Goal: Task Accomplishment & Management: Complete application form

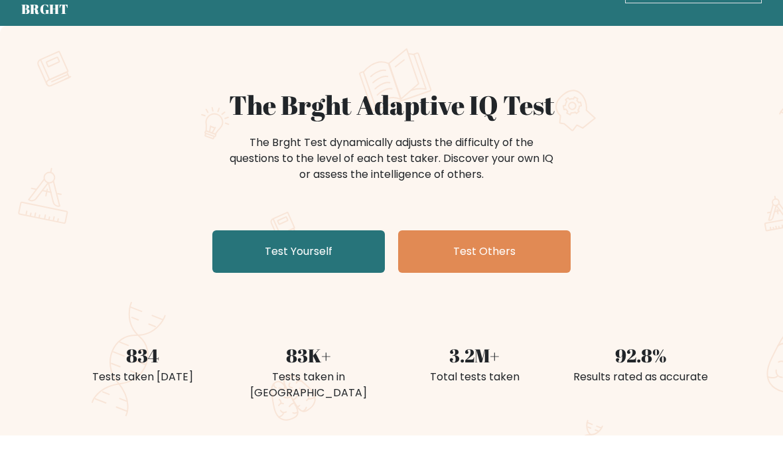
scroll to position [50, 0]
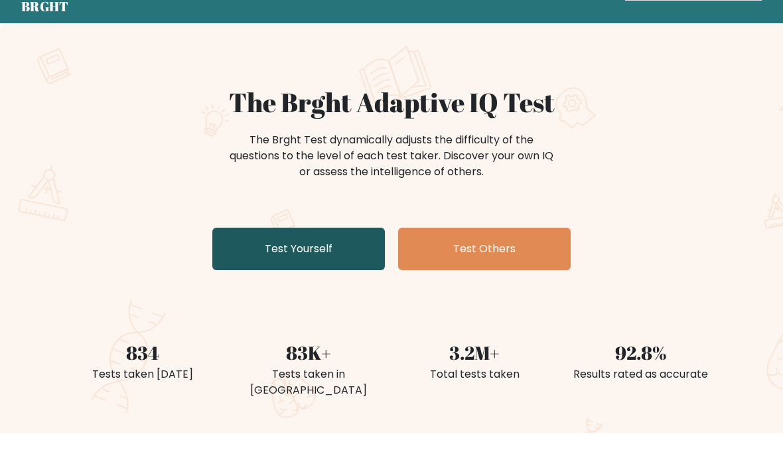
click at [244, 245] on link "Test Yourself" at bounding box center [298, 249] width 173 height 42
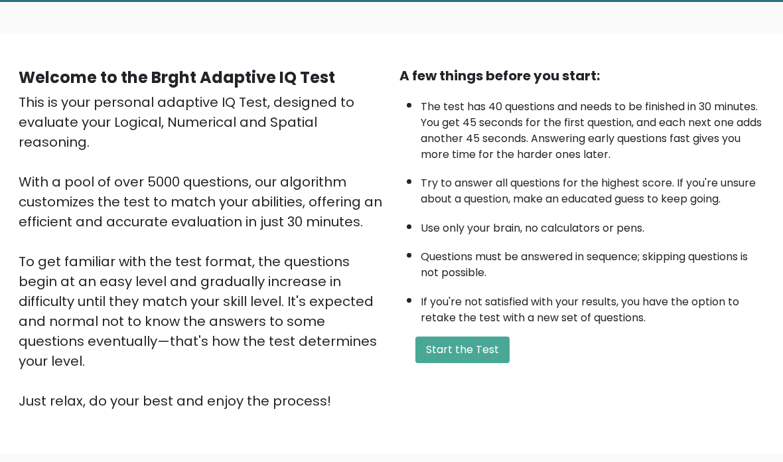
scroll to position [74, 0]
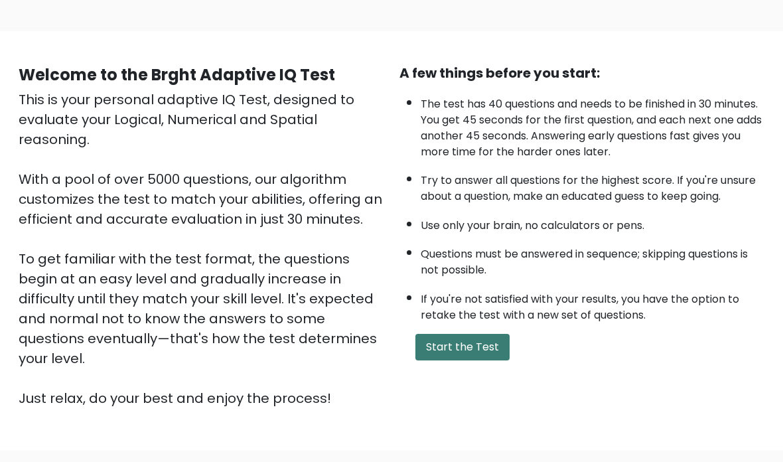
click at [490, 357] on button "Start the Test" at bounding box center [463, 347] width 94 height 27
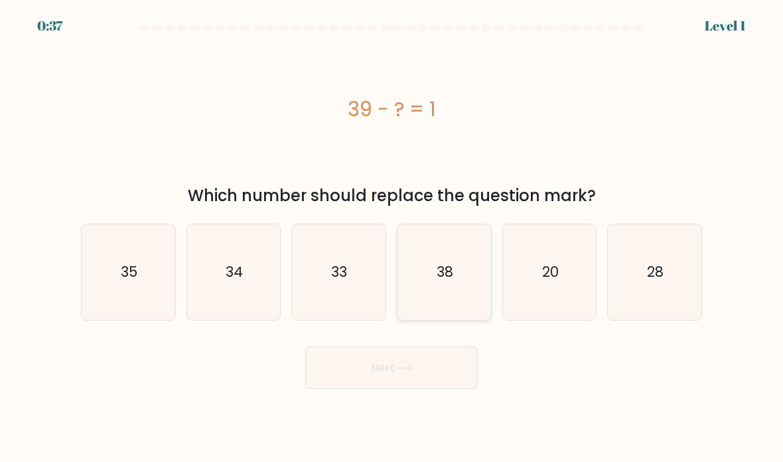
click at [455, 287] on icon "38" at bounding box center [445, 273] width 94 height 94
click at [392, 238] on input "d. 38" at bounding box center [392, 234] width 1 height 7
radio input "true"
click at [445, 382] on button "Next" at bounding box center [391, 367] width 173 height 42
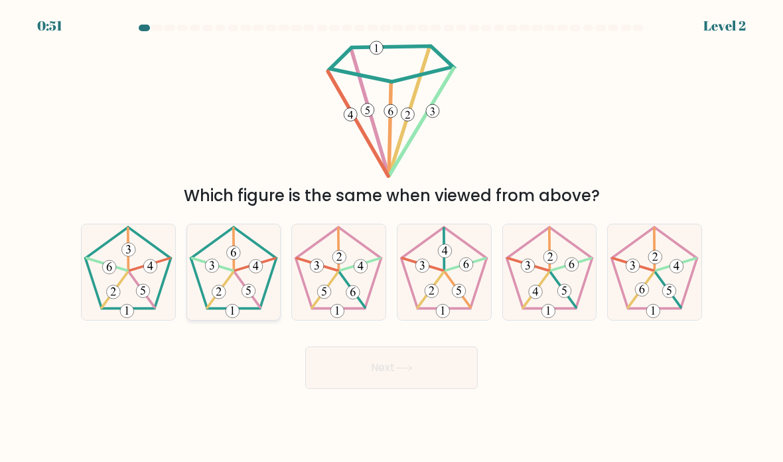
click at [245, 271] on 150 at bounding box center [255, 264] width 40 height 13
click at [392, 238] on input "b." at bounding box center [392, 234] width 1 height 7
radio input "true"
click at [384, 380] on button "Next" at bounding box center [391, 367] width 173 height 42
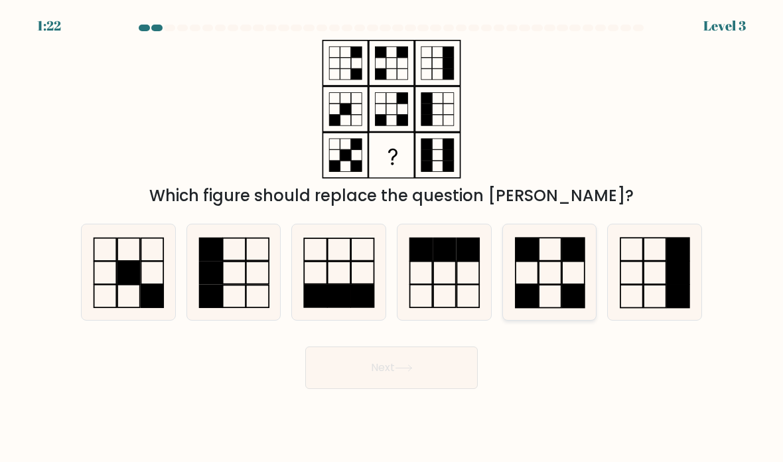
click at [562, 285] on rect at bounding box center [573, 273] width 23 height 23
click at [392, 238] on input "e." at bounding box center [392, 234] width 1 height 7
radio input "true"
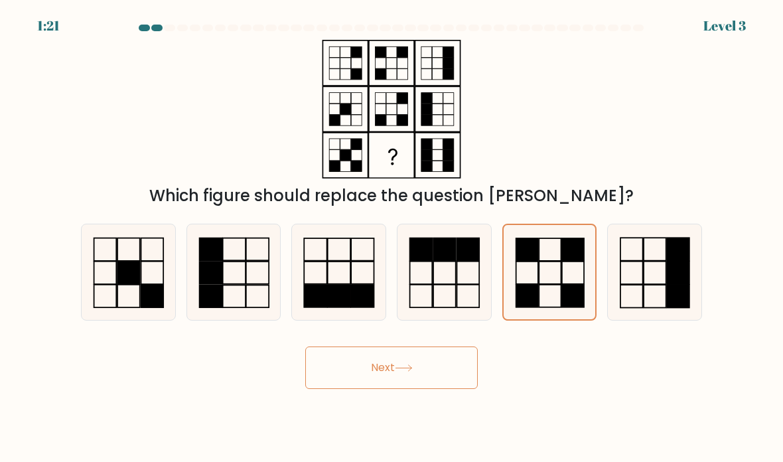
click at [448, 378] on button "Next" at bounding box center [391, 367] width 173 height 42
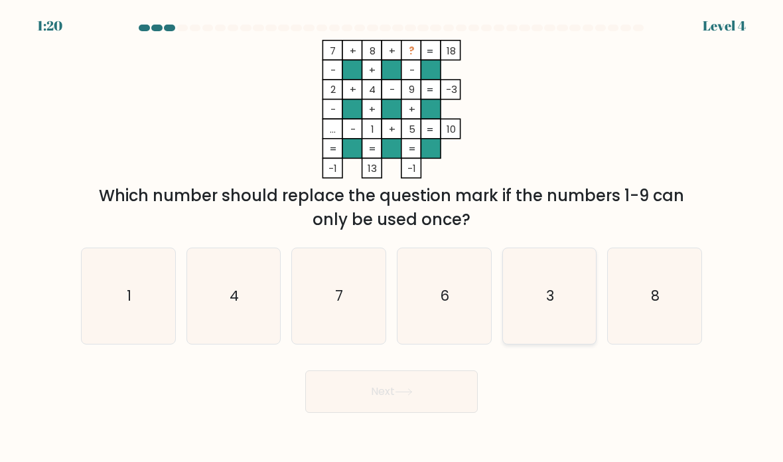
click at [536, 313] on icon "3" at bounding box center [550, 297] width 94 height 94
click at [392, 238] on input "e. 3" at bounding box center [392, 234] width 1 height 7
radio input "true"
click at [385, 396] on button "Next" at bounding box center [391, 391] width 173 height 42
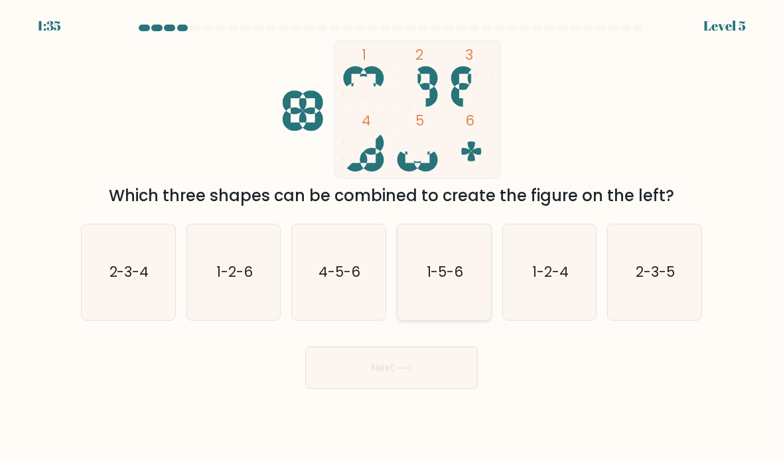
click at [450, 281] on text "1-5-6" at bounding box center [445, 271] width 37 height 19
click at [392, 238] on input "d. 1-5-6" at bounding box center [392, 234] width 1 height 7
radio input "true"
click at [441, 389] on button "Next" at bounding box center [391, 367] width 173 height 42
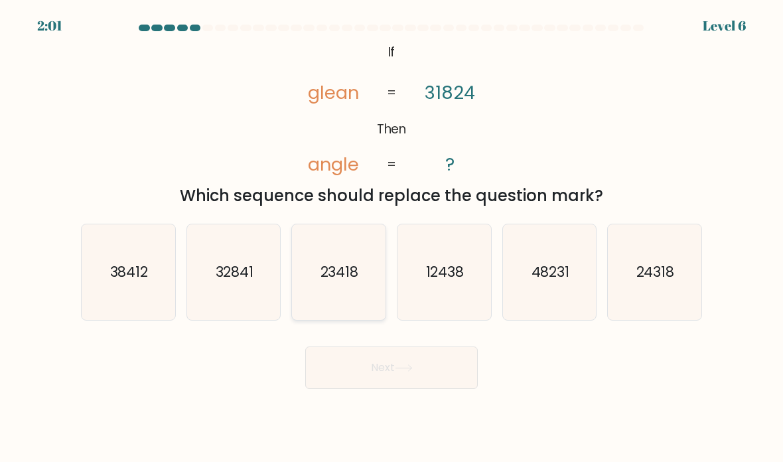
click at [364, 301] on icon "23418" at bounding box center [339, 273] width 94 height 94
click at [392, 238] on input "c. 23418" at bounding box center [392, 234] width 1 height 7
radio input "true"
click at [667, 281] on text "24318" at bounding box center [656, 271] width 38 height 19
click at [392, 238] on input "f. 24318" at bounding box center [392, 234] width 1 height 7
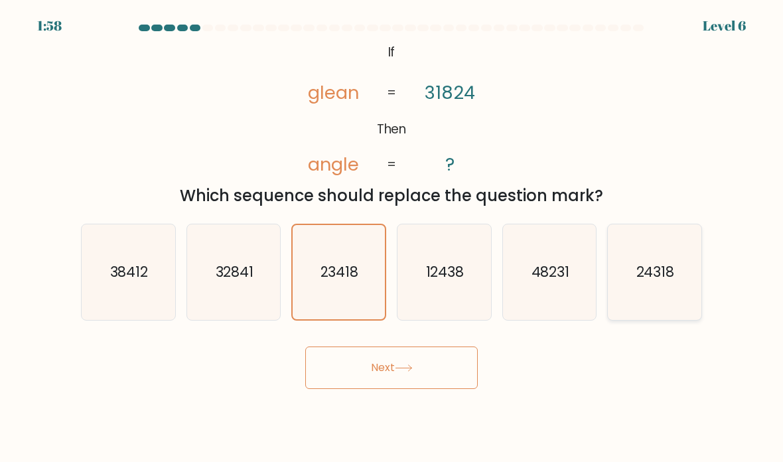
radio input "true"
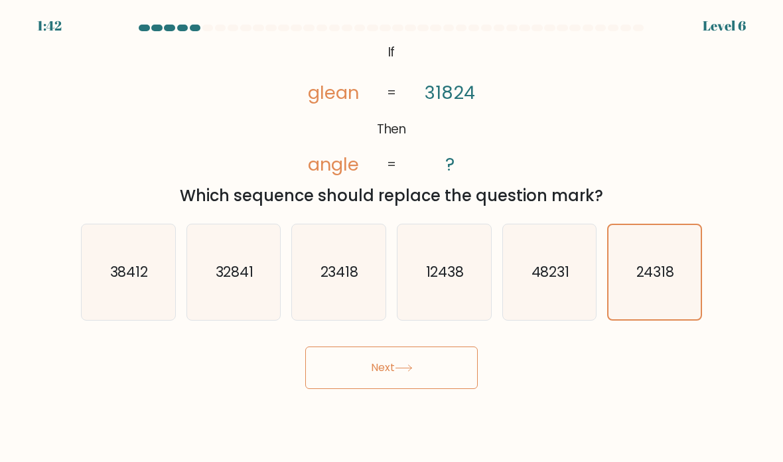
click at [429, 382] on button "Next" at bounding box center [391, 367] width 173 height 42
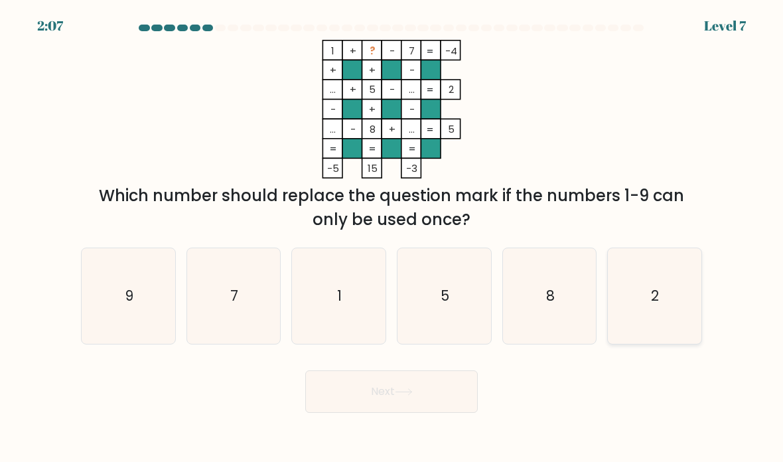
click at [672, 311] on icon "2" at bounding box center [655, 297] width 94 height 94
click at [392, 238] on input "f. 2" at bounding box center [392, 234] width 1 height 7
radio input "true"
click at [449, 412] on button "Next" at bounding box center [391, 391] width 173 height 42
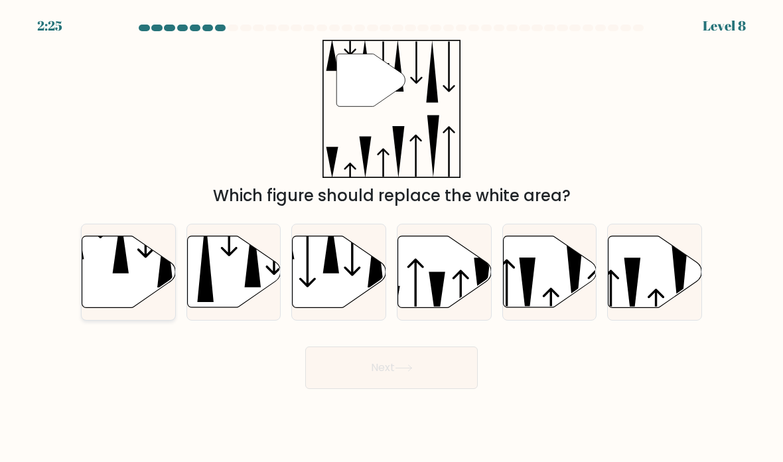
click at [125, 273] on icon at bounding box center [121, 245] width 16 height 56
click at [392, 238] on input "a." at bounding box center [392, 234] width 1 height 7
radio input "true"
click at [435, 388] on button "Next" at bounding box center [391, 367] width 173 height 42
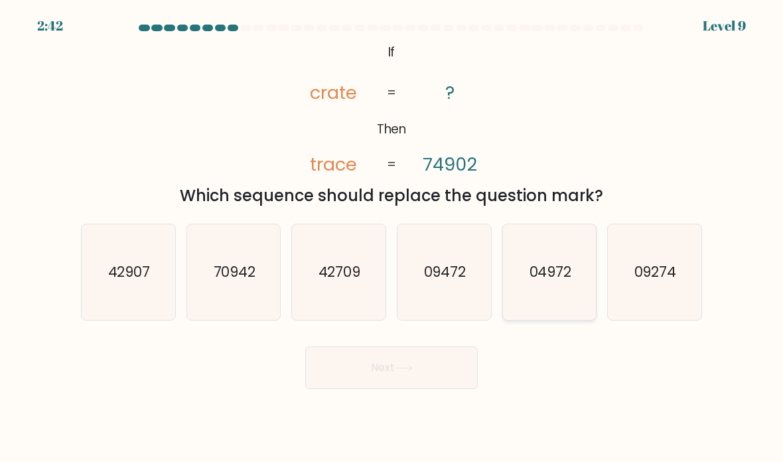
click at [556, 281] on text "04972" at bounding box center [550, 271] width 42 height 19
click at [392, 238] on input "e. 04972" at bounding box center [392, 234] width 1 height 7
radio input "true"
click at [429, 389] on button "Next" at bounding box center [391, 367] width 173 height 42
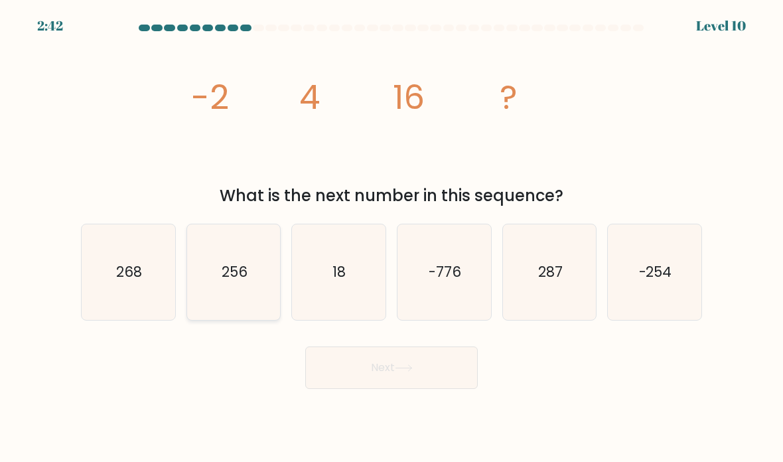
click at [258, 315] on icon "256" at bounding box center [234, 273] width 94 height 94
click at [392, 238] on input "b. 256" at bounding box center [392, 234] width 1 height 7
radio input "true"
click at [436, 389] on button "Next" at bounding box center [391, 367] width 173 height 42
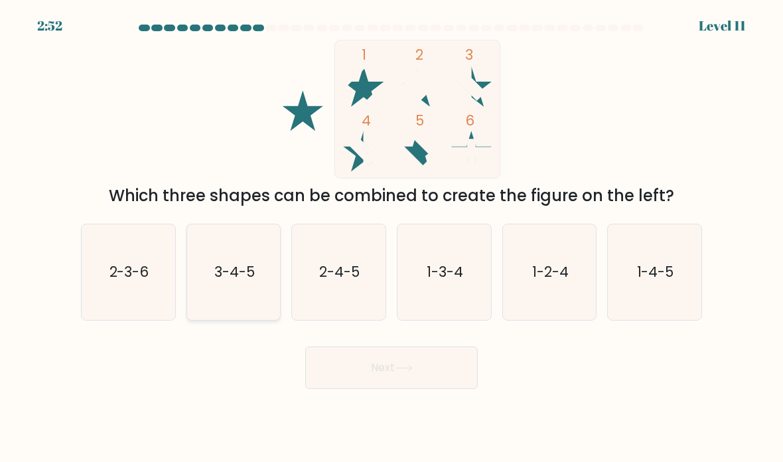
click at [254, 281] on text "3-4-5" at bounding box center [234, 271] width 40 height 19
click at [392, 238] on input "b. 3-4-5" at bounding box center [392, 234] width 1 height 7
radio input "true"
click at [394, 386] on button "Next" at bounding box center [391, 367] width 173 height 42
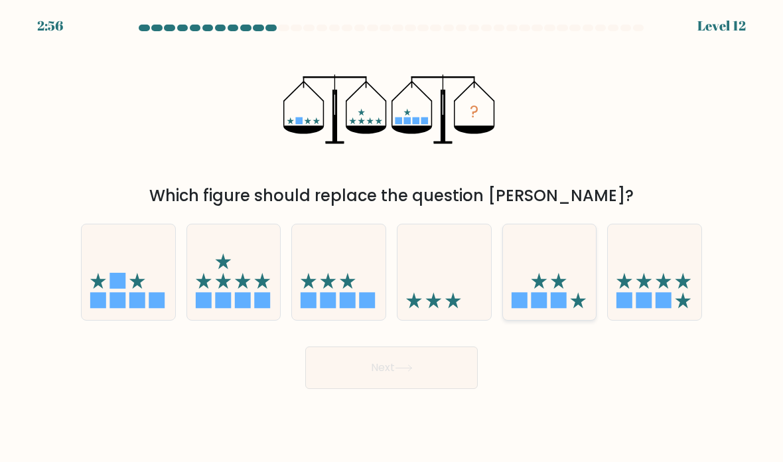
click at [546, 276] on icon at bounding box center [550, 273] width 94 height 78
click at [392, 238] on input "e." at bounding box center [392, 234] width 1 height 7
radio input "true"
click at [446, 370] on button "Next" at bounding box center [391, 367] width 173 height 42
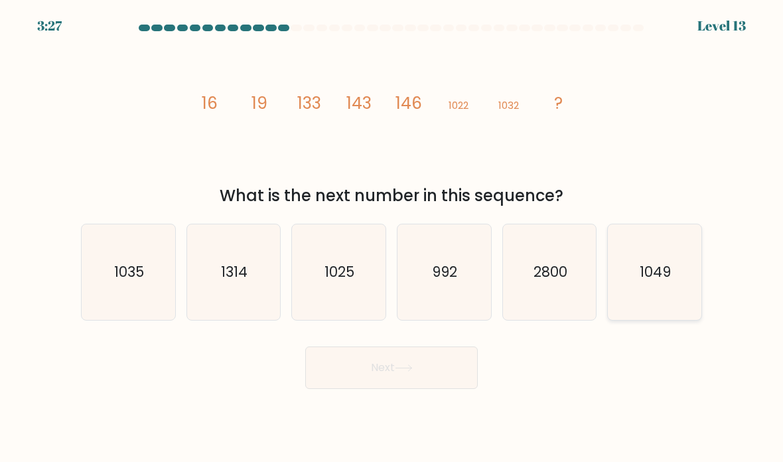
click at [670, 281] on text "1049" at bounding box center [656, 271] width 31 height 19
click at [392, 238] on input "f. 1049" at bounding box center [392, 234] width 1 height 7
radio input "true"
click at [431, 384] on button "Next" at bounding box center [391, 367] width 173 height 42
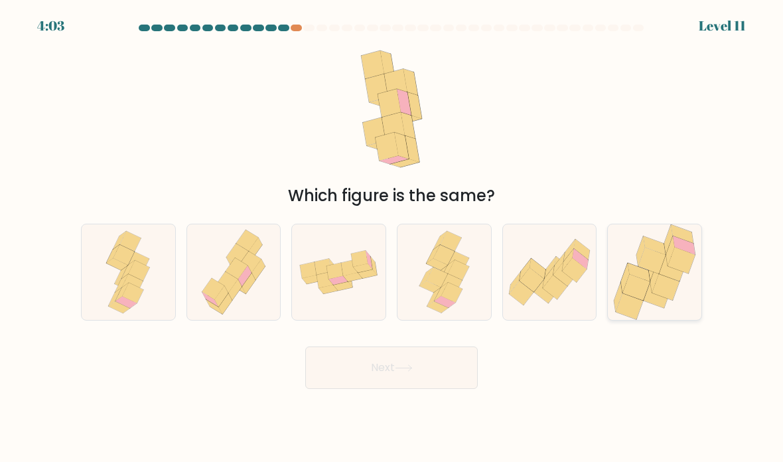
click at [680, 281] on icon at bounding box center [672, 268] width 27 height 27
click at [392, 238] on input "f." at bounding box center [392, 234] width 1 height 7
radio input "true"
click at [429, 376] on button "Next" at bounding box center [391, 367] width 173 height 42
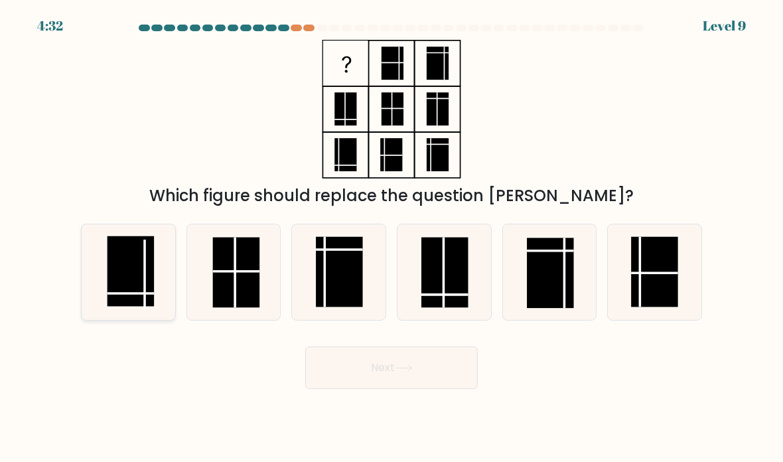
click at [136, 277] on rect at bounding box center [131, 271] width 47 height 70
click at [392, 238] on input "a." at bounding box center [392, 234] width 1 height 7
radio input "true"
click at [429, 383] on button "Next" at bounding box center [391, 367] width 173 height 42
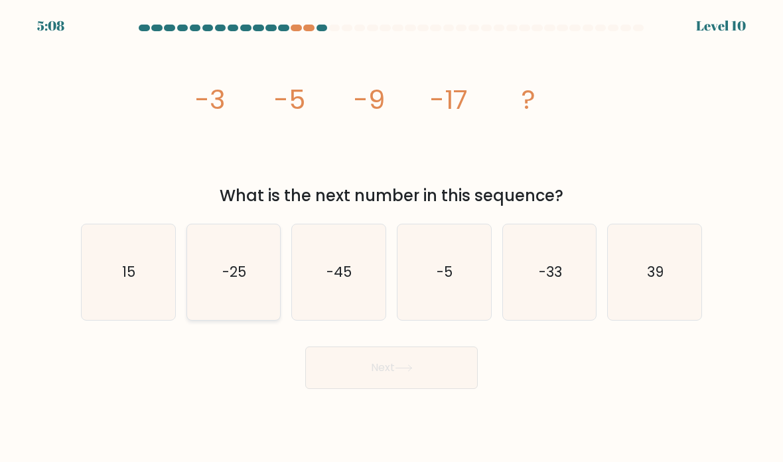
click at [239, 299] on icon "-25" at bounding box center [234, 273] width 94 height 94
click at [392, 238] on input "b. -25" at bounding box center [392, 234] width 1 height 7
radio input "true"
click at [434, 382] on button "Next" at bounding box center [391, 367] width 173 height 42
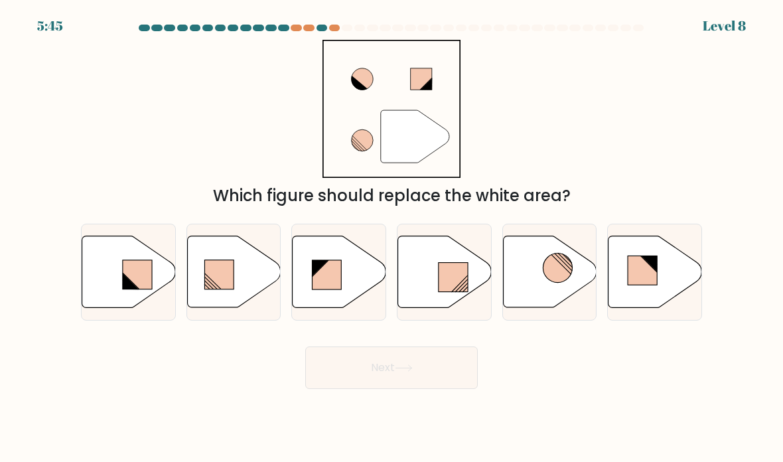
click at [441, 381] on button "Next" at bounding box center [391, 367] width 173 height 42
click at [456, 268] on icon at bounding box center [445, 272] width 94 height 72
click at [392, 238] on input "d." at bounding box center [392, 234] width 1 height 7
radio input "true"
click at [447, 380] on button "Next" at bounding box center [391, 367] width 173 height 42
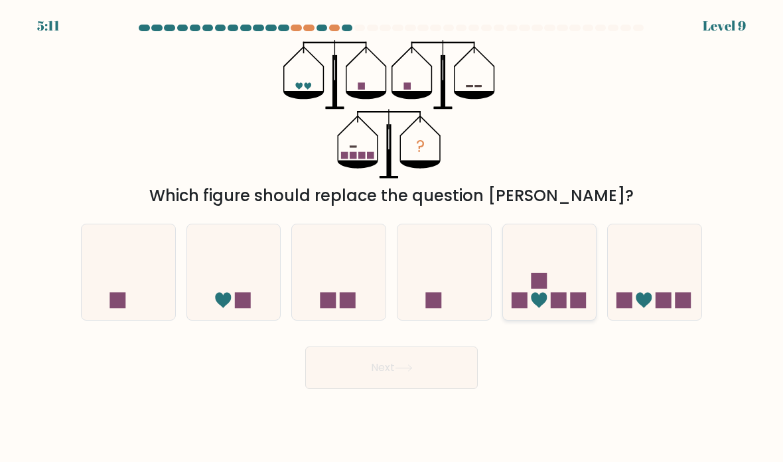
click at [563, 287] on icon at bounding box center [550, 273] width 94 height 78
click at [392, 238] on input "e." at bounding box center [392, 234] width 1 height 7
radio input "true"
click at [454, 387] on button "Next" at bounding box center [391, 367] width 173 height 42
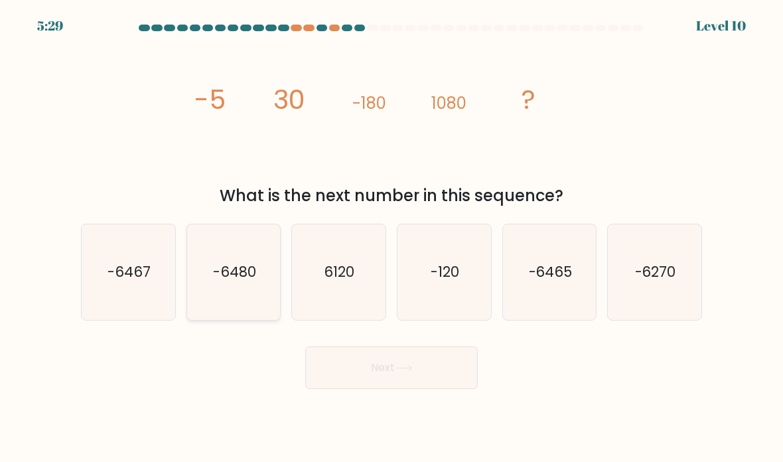
click at [253, 281] on text "-6480" at bounding box center [234, 271] width 43 height 19
click at [392, 238] on input "b. -6480" at bounding box center [392, 234] width 1 height 7
radio input "true"
click at [430, 377] on button "Next" at bounding box center [391, 367] width 173 height 42
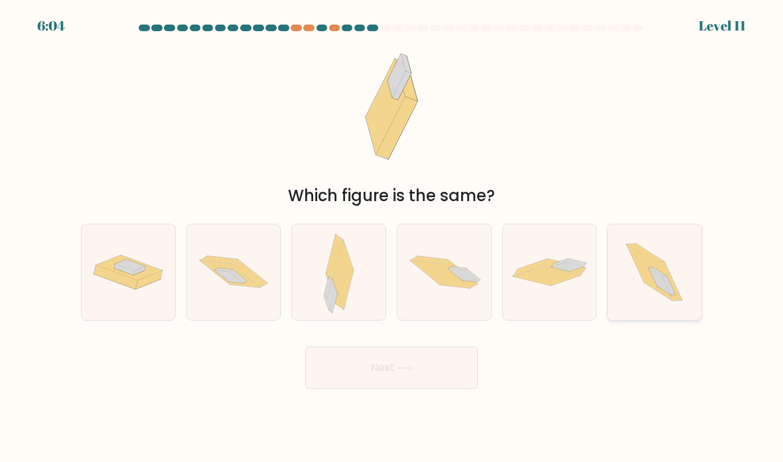
click at [682, 295] on icon at bounding box center [654, 272] width 85 height 96
click at [392, 238] on input "f." at bounding box center [392, 234] width 1 height 7
radio input "true"
click at [454, 389] on button "Next" at bounding box center [391, 367] width 173 height 42
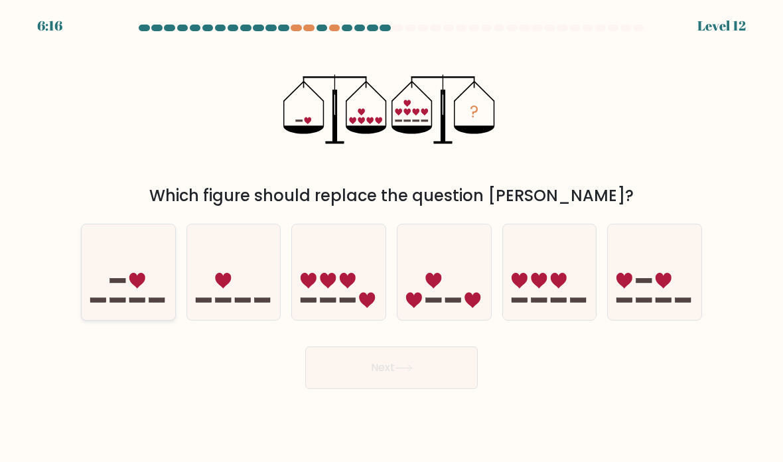
click at [123, 294] on icon at bounding box center [129, 273] width 94 height 78
click at [392, 238] on input "a." at bounding box center [392, 234] width 1 height 7
radio input "true"
click at [366, 378] on button "Next" at bounding box center [391, 367] width 173 height 42
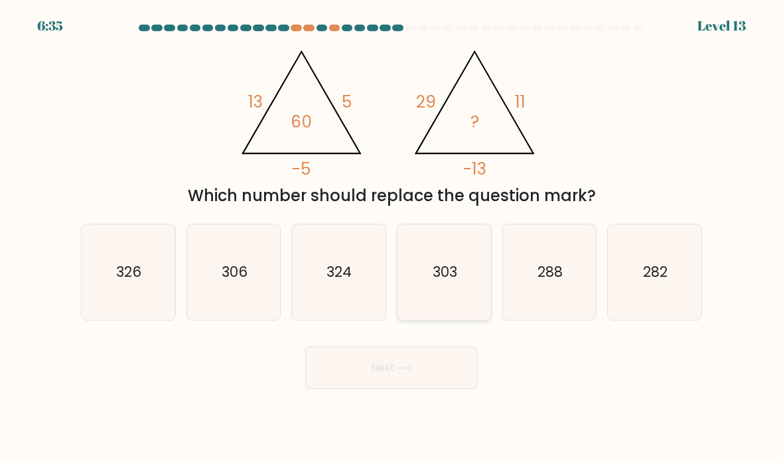
click at [469, 302] on icon "303" at bounding box center [445, 273] width 94 height 94
click at [392, 238] on input "d. 303" at bounding box center [392, 234] width 1 height 7
radio input "true"
click at [415, 389] on button "Next" at bounding box center [391, 367] width 173 height 42
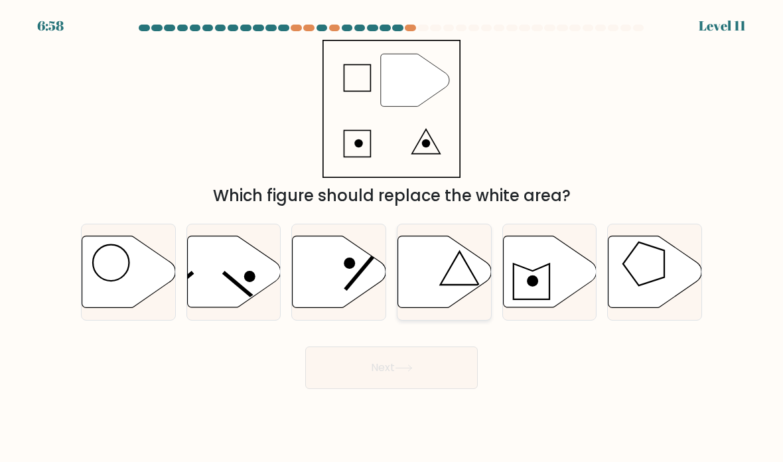
click at [435, 285] on icon at bounding box center [445, 272] width 94 height 72
click at [392, 238] on input "d." at bounding box center [392, 234] width 1 height 7
radio input "true"
click at [451, 389] on button "Next" at bounding box center [391, 367] width 173 height 42
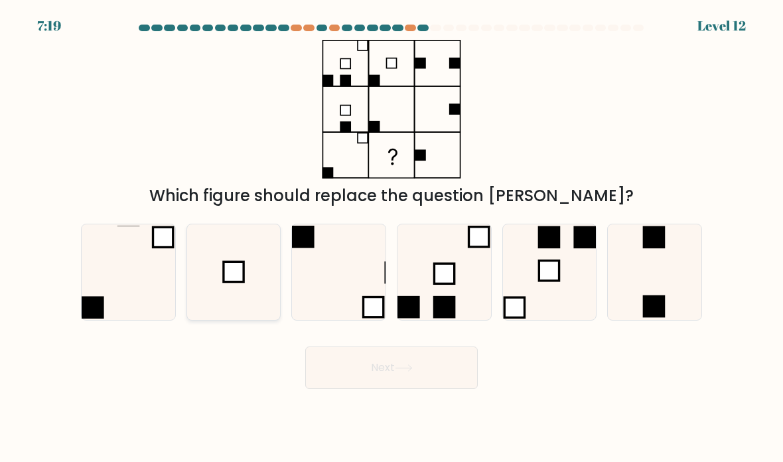
click at [240, 281] on rect at bounding box center [234, 272] width 20 height 20
click at [392, 238] on input "b." at bounding box center [392, 234] width 1 height 7
radio input "true"
click at [401, 372] on icon at bounding box center [404, 367] width 18 height 7
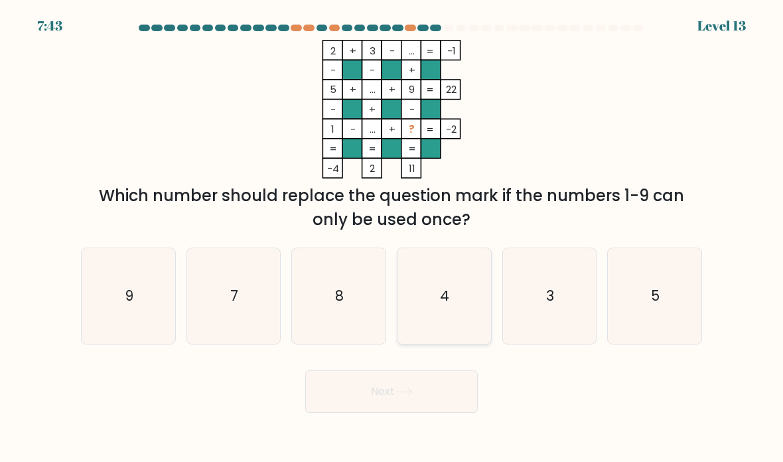
click at [453, 301] on icon "4" at bounding box center [445, 297] width 94 height 94
click at [392, 238] on input "d. 4" at bounding box center [392, 234] width 1 height 7
radio input "true"
click at [457, 412] on button "Next" at bounding box center [391, 391] width 173 height 42
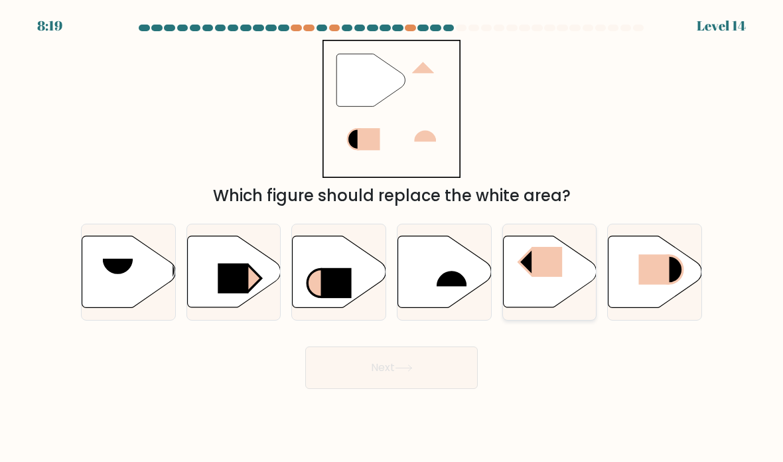
click at [556, 274] on rect at bounding box center [547, 262] width 31 height 30
click at [392, 238] on input "e." at bounding box center [392, 234] width 1 height 7
radio input "true"
click at [449, 384] on button "Next" at bounding box center [391, 367] width 173 height 42
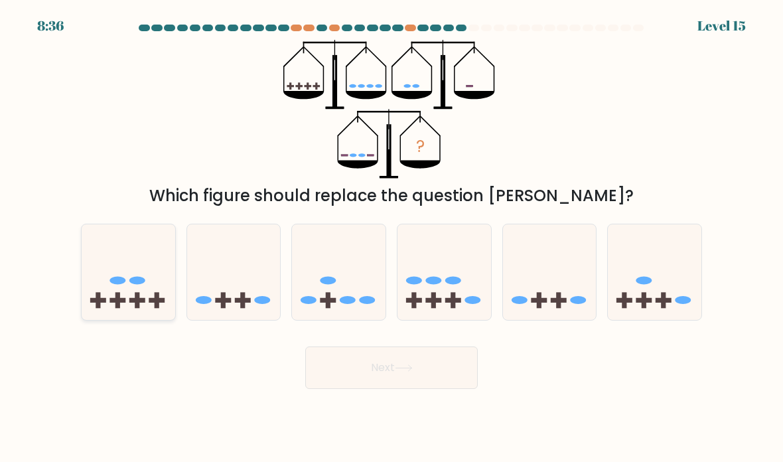
click at [109, 306] on icon at bounding box center [129, 273] width 94 height 78
click at [392, 238] on input "a." at bounding box center [392, 234] width 1 height 7
radio input "true"
click at [345, 383] on button "Next" at bounding box center [391, 367] width 173 height 42
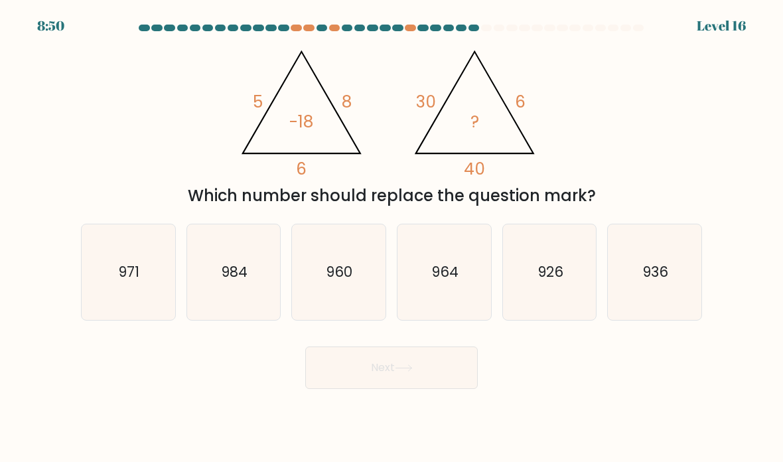
click at [459, 371] on button "Next" at bounding box center [391, 367] width 173 height 42
click at [626, 317] on icon "936" at bounding box center [655, 273] width 94 height 94
click at [392, 238] on input "f. 936" at bounding box center [392, 234] width 1 height 7
radio input "true"
click at [430, 381] on button "Next" at bounding box center [391, 367] width 173 height 42
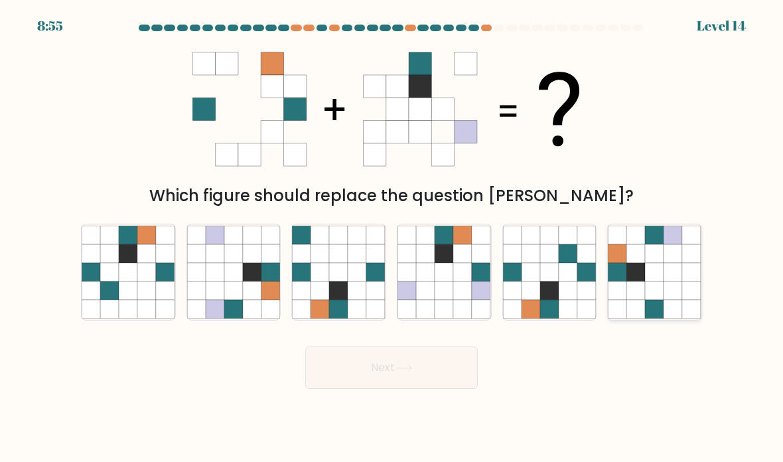
click at [674, 281] on icon at bounding box center [673, 272] width 19 height 19
click at [392, 238] on input "f." at bounding box center [392, 234] width 1 height 7
radio input "true"
click at [452, 389] on button "Next" at bounding box center [391, 367] width 173 height 42
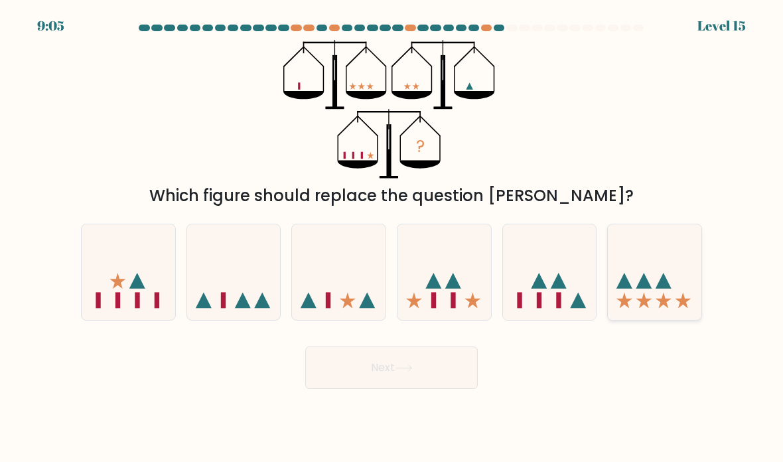
click at [654, 306] on icon at bounding box center [655, 273] width 94 height 78
click at [392, 238] on input "f." at bounding box center [392, 234] width 1 height 7
radio input "true"
click at [329, 384] on button "Next" at bounding box center [391, 367] width 173 height 42
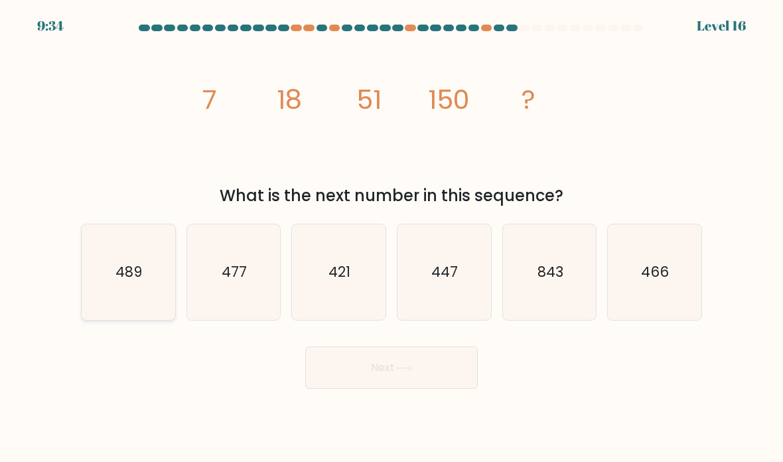
click at [129, 281] on text "489" at bounding box center [129, 271] width 27 height 19
click at [392, 238] on input "a. 489" at bounding box center [392, 234] width 1 height 7
radio input "true"
click at [439, 386] on button "Next" at bounding box center [391, 367] width 173 height 42
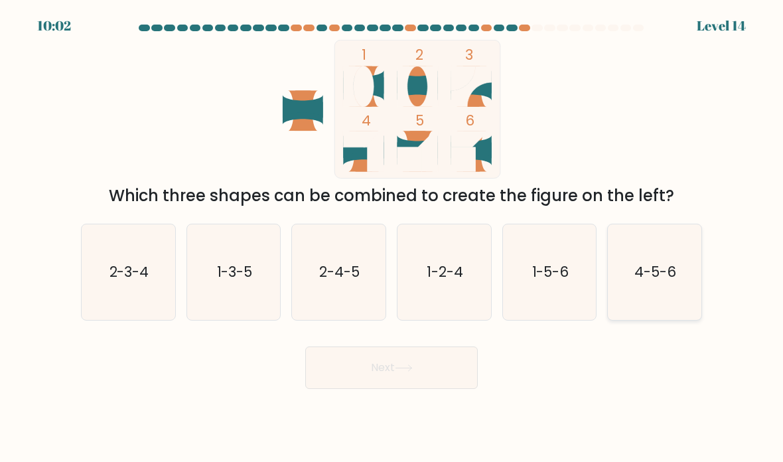
click at [651, 281] on text "4-5-6" at bounding box center [656, 271] width 42 height 19
click at [392, 238] on input "f. 4-5-6" at bounding box center [392, 234] width 1 height 7
radio input "true"
click at [447, 383] on button "Next" at bounding box center [391, 367] width 173 height 42
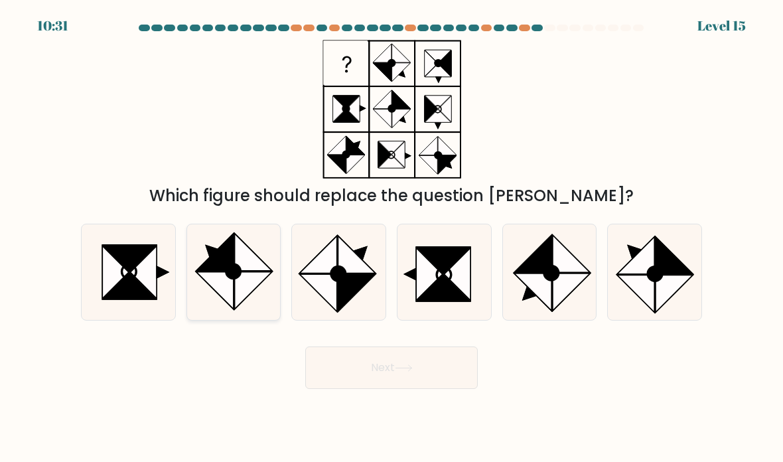
click at [225, 298] on icon at bounding box center [214, 290] width 37 height 37
click at [392, 238] on input "b." at bounding box center [392, 234] width 1 height 7
radio input "true"
click at [343, 389] on button "Next" at bounding box center [391, 367] width 173 height 42
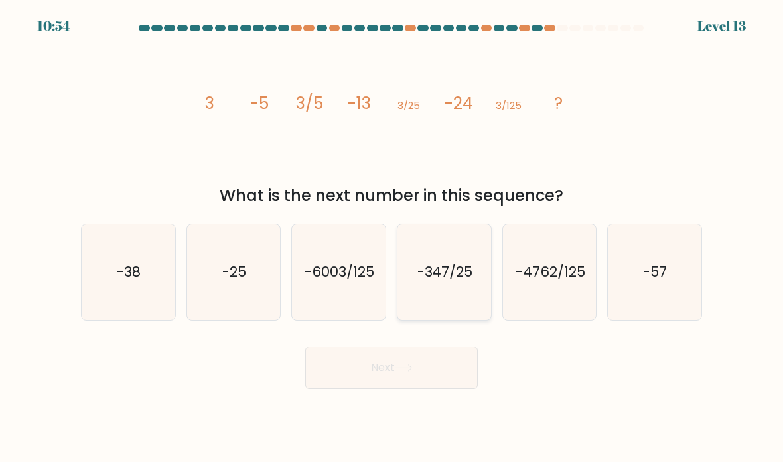
click at [470, 281] on text "-347/25" at bounding box center [446, 271] width 56 height 19
click at [392, 238] on input "d. -347/25" at bounding box center [392, 234] width 1 height 7
radio input "true"
click at [438, 380] on button "Next" at bounding box center [391, 367] width 173 height 42
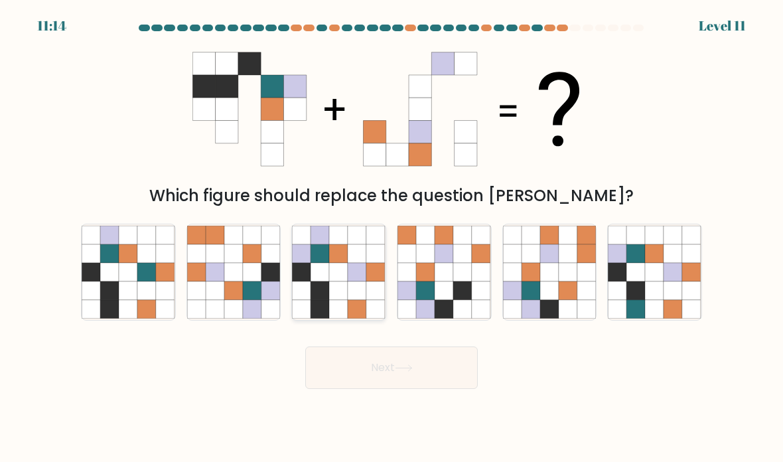
click at [351, 300] on icon at bounding box center [357, 290] width 19 height 19
click at [392, 238] on input "c." at bounding box center [392, 234] width 1 height 7
radio input "true"
click at [454, 386] on button "Next" at bounding box center [391, 367] width 173 height 42
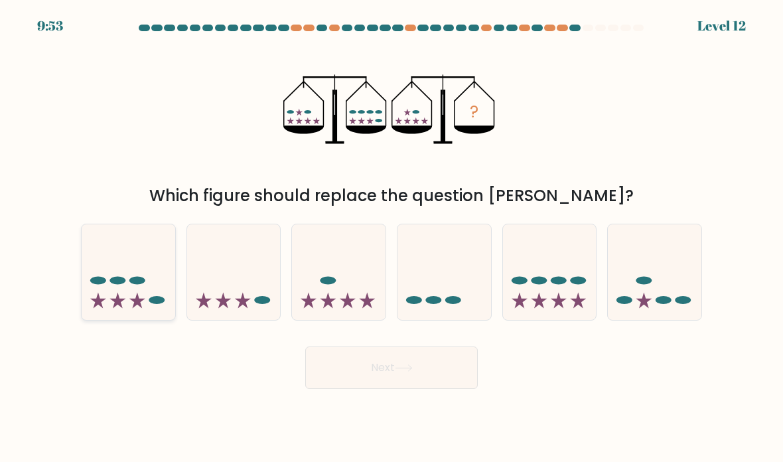
click at [149, 286] on icon at bounding box center [129, 273] width 94 height 78
click at [392, 238] on input "a." at bounding box center [392, 234] width 1 height 7
radio input "true"
click at [372, 388] on button "Next" at bounding box center [391, 367] width 173 height 42
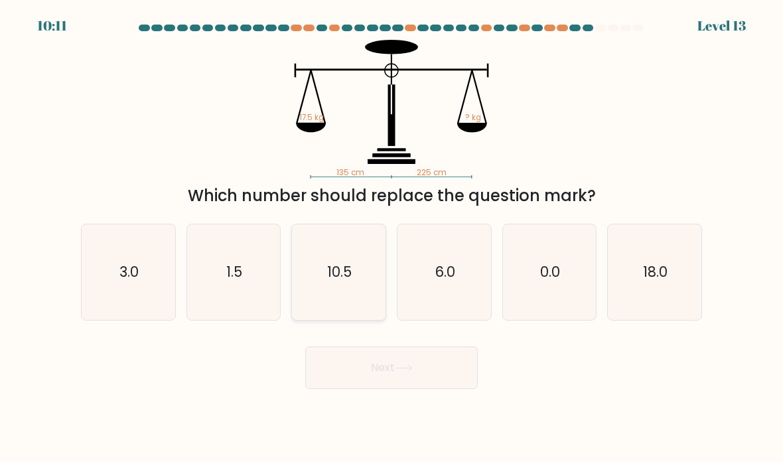
click at [360, 294] on icon "10.5" at bounding box center [339, 273] width 94 height 94
click at [392, 238] on input "c. 10.5" at bounding box center [392, 234] width 1 height 7
radio input "true"
click at [454, 389] on button "Next" at bounding box center [391, 367] width 173 height 42
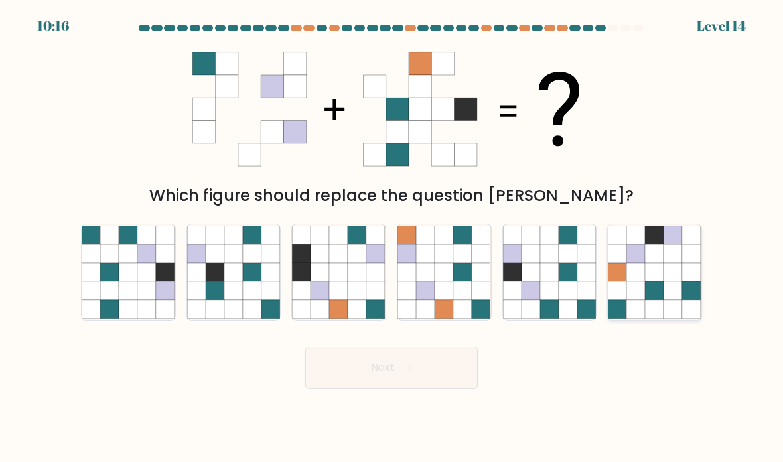
click at [660, 281] on icon at bounding box center [655, 272] width 19 height 19
click at [392, 238] on input "f." at bounding box center [392, 234] width 1 height 7
radio input "true"
click at [449, 382] on button "Next" at bounding box center [391, 367] width 173 height 42
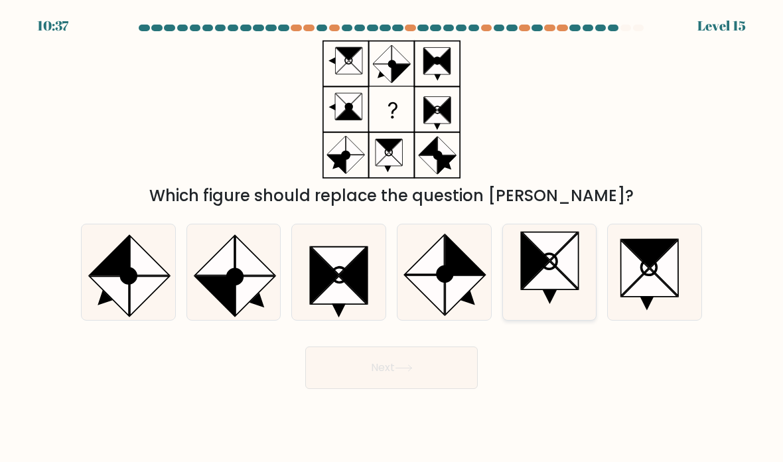
click at [553, 289] on icon at bounding box center [550, 276] width 56 height 28
click at [392, 238] on input "e." at bounding box center [392, 234] width 1 height 7
radio input "true"
click at [465, 377] on button "Next" at bounding box center [391, 367] width 173 height 42
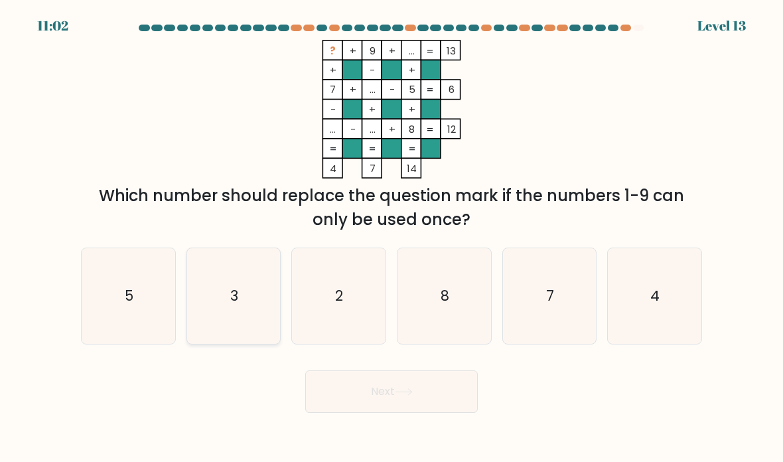
click at [242, 306] on icon "3" at bounding box center [234, 297] width 94 height 94
click at [392, 238] on input "b. 3" at bounding box center [392, 234] width 1 height 7
radio input "true"
click at [434, 409] on button "Next" at bounding box center [391, 391] width 173 height 42
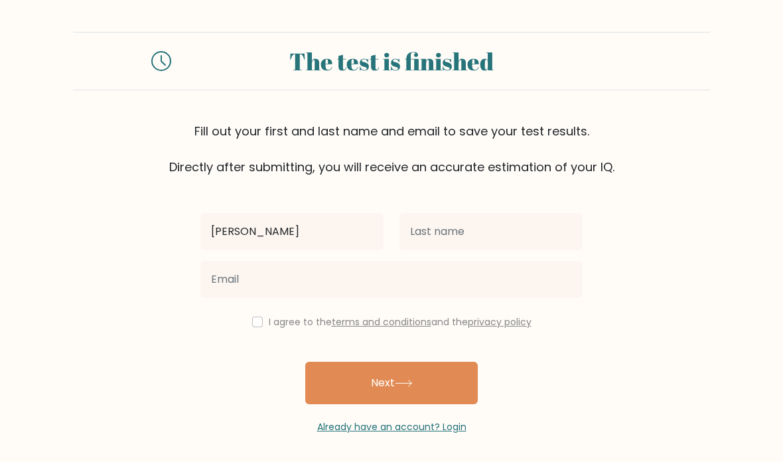
type input "[PERSON_NAME]"
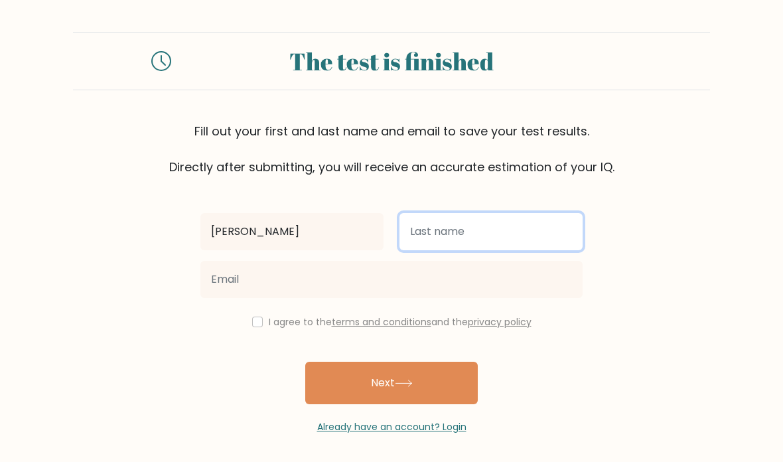
click at [544, 232] on input "text" at bounding box center [491, 231] width 183 height 37
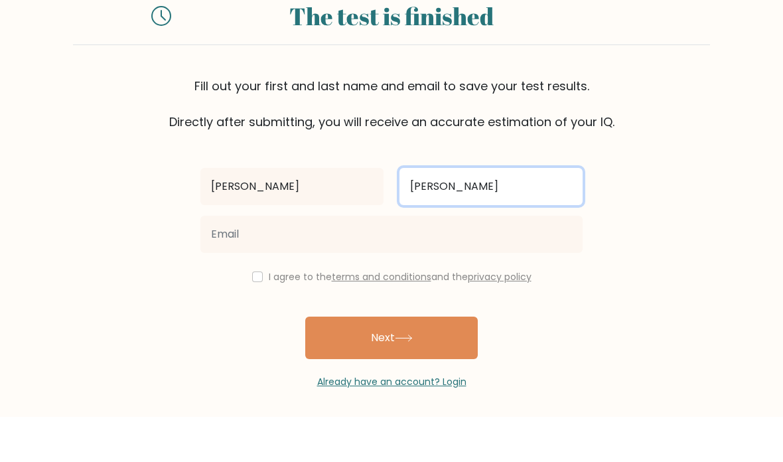
type input "jaques"
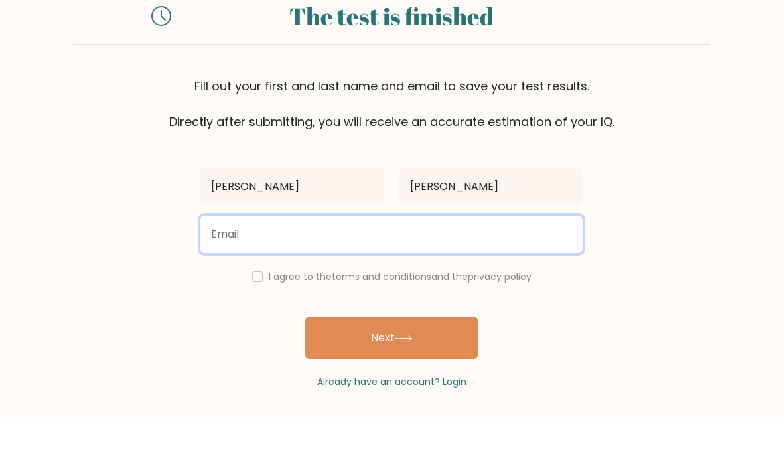
click at [453, 261] on input "email" at bounding box center [391, 279] width 382 height 37
type input "amy.jaques@gmail.com"
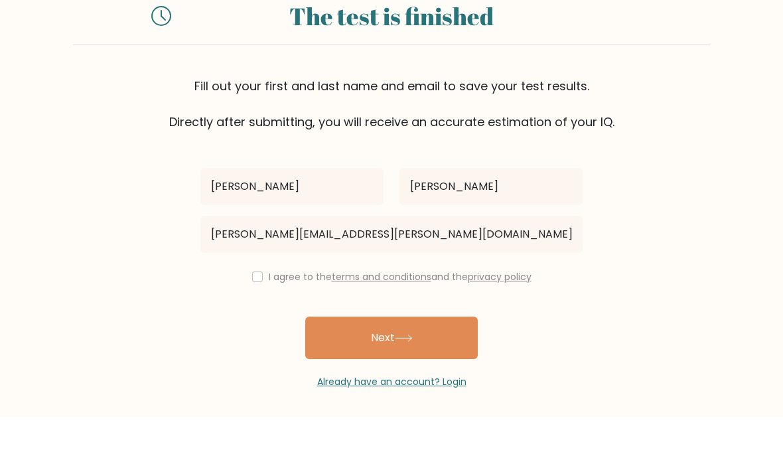
scroll to position [45, 0]
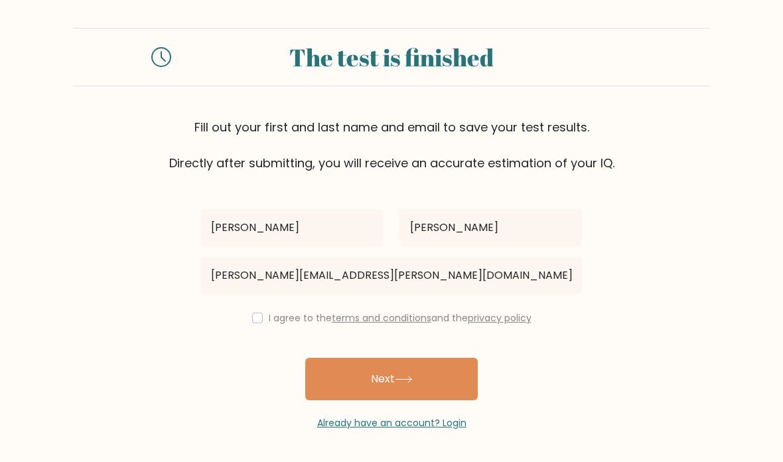
click at [275, 311] on label "I agree to the terms and conditions and the privacy policy" at bounding box center [400, 317] width 263 height 13
click at [256, 313] on input "checkbox" at bounding box center [257, 318] width 11 height 11
checkbox input "true"
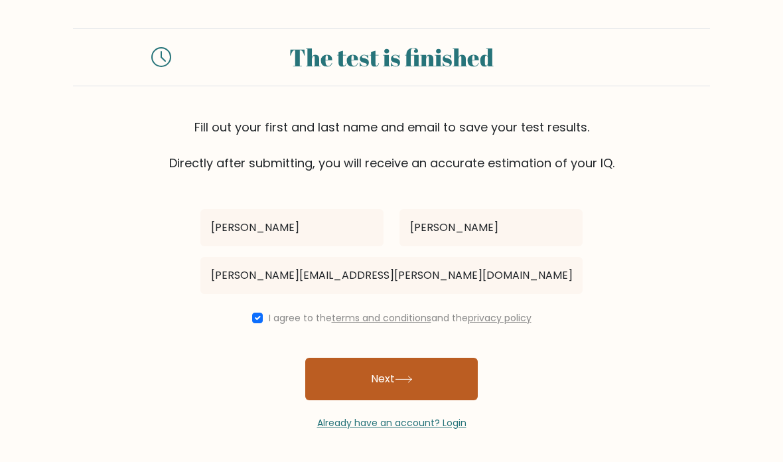
click at [407, 376] on icon at bounding box center [404, 379] width 18 height 7
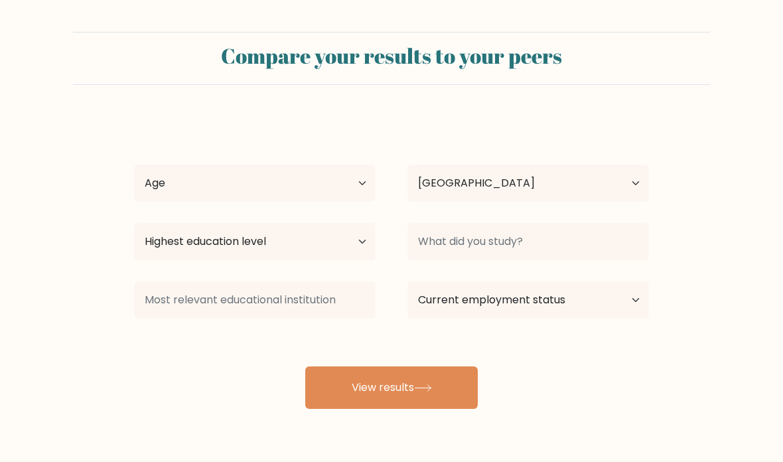
select select "GB"
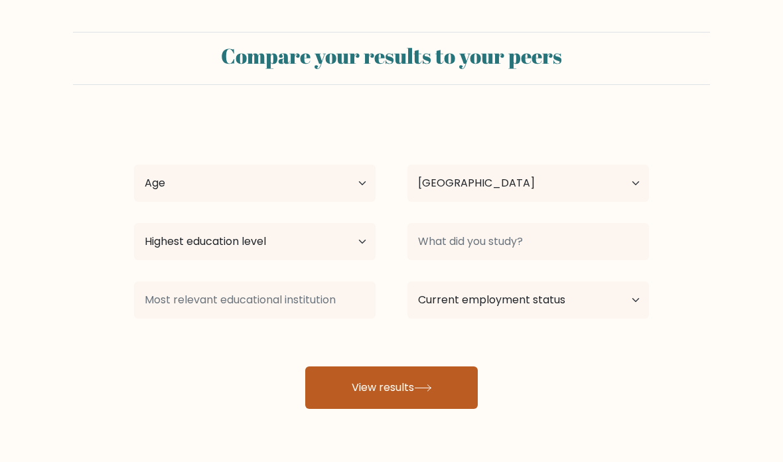
click at [428, 375] on button "View results" at bounding box center [391, 387] width 173 height 42
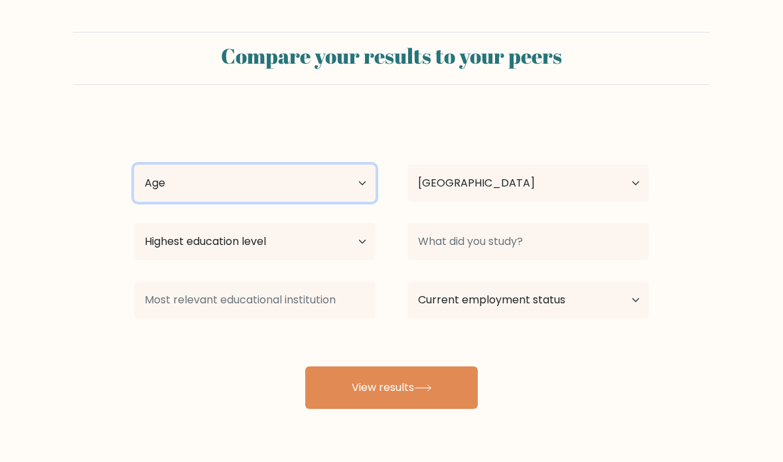
click at [338, 181] on select "Age Under 18 years old 18-24 years old 25-34 years old 35-44 years old 45-54 ye…" at bounding box center [255, 183] width 242 height 37
select select "18_24"
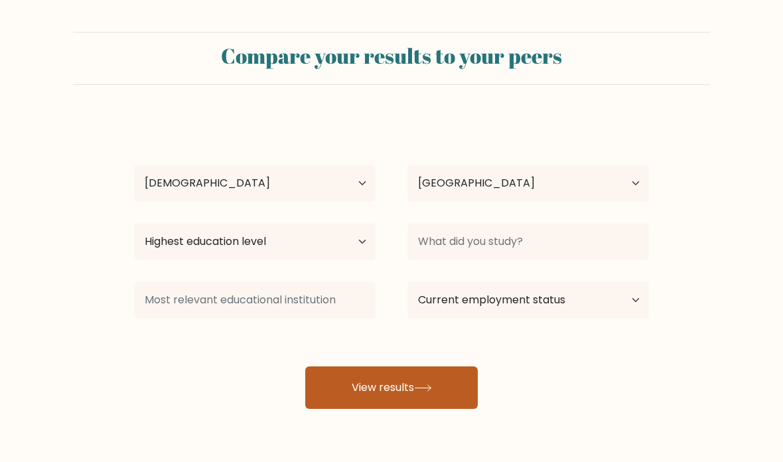
click at [370, 377] on button "View results" at bounding box center [391, 387] width 173 height 42
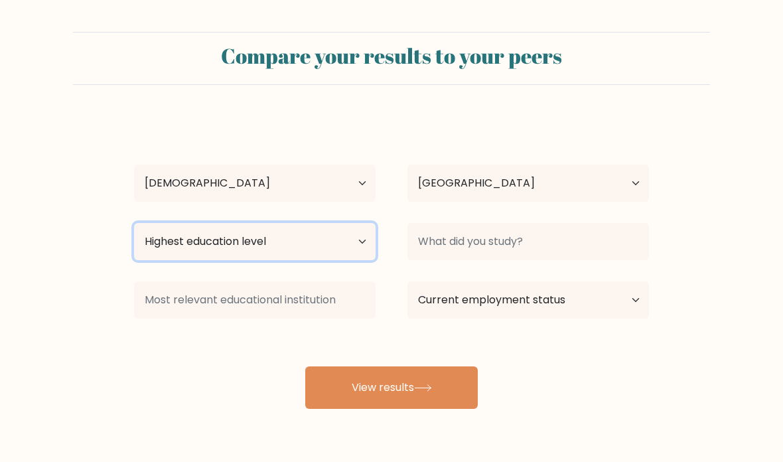
click at [362, 244] on select "Highest education level No schooling Primary Lower Secondary Upper Secondary Oc…" at bounding box center [255, 241] width 242 height 37
select select "occupation_specific"
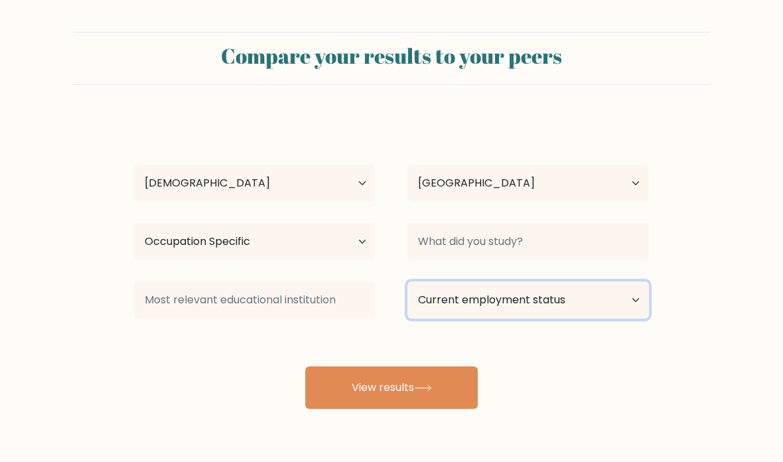
click at [526, 295] on select "Current employment status Employed Student Retired Other / prefer not to answer" at bounding box center [529, 299] width 242 height 37
select select "other"
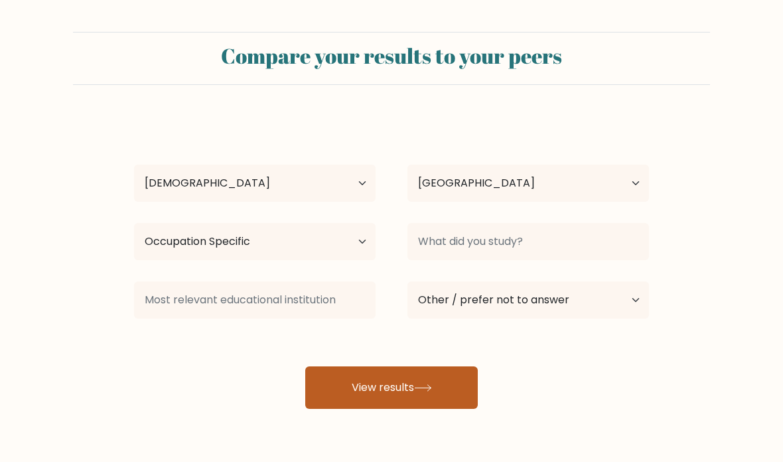
click at [453, 368] on button "View results" at bounding box center [391, 387] width 173 height 42
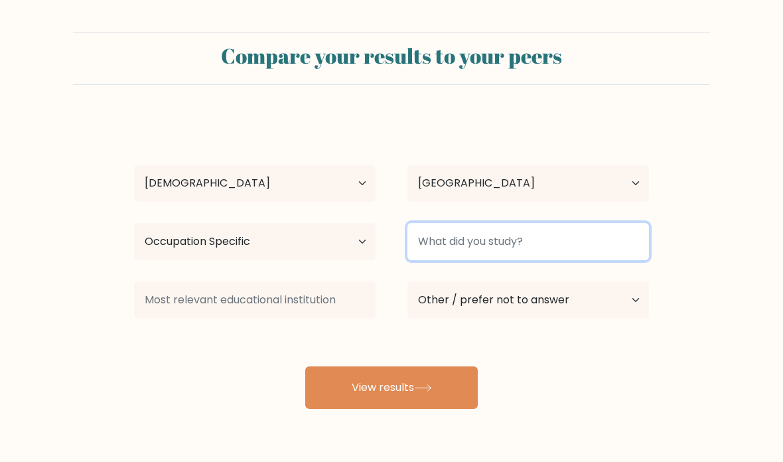
click at [578, 239] on input at bounding box center [529, 241] width 242 height 37
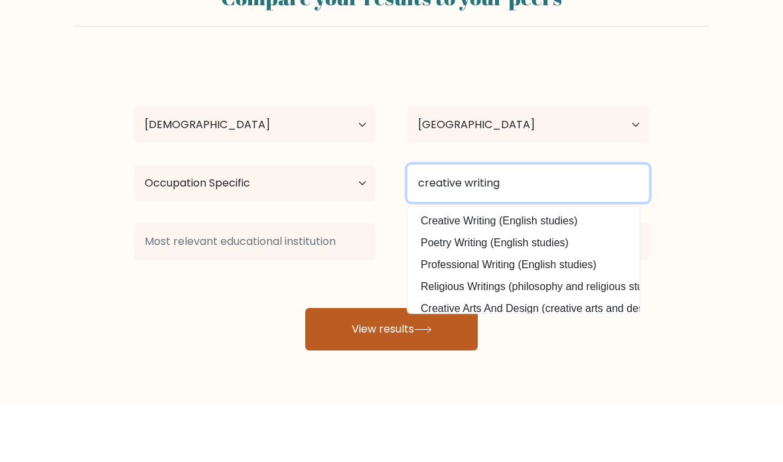
type input "creative writing"
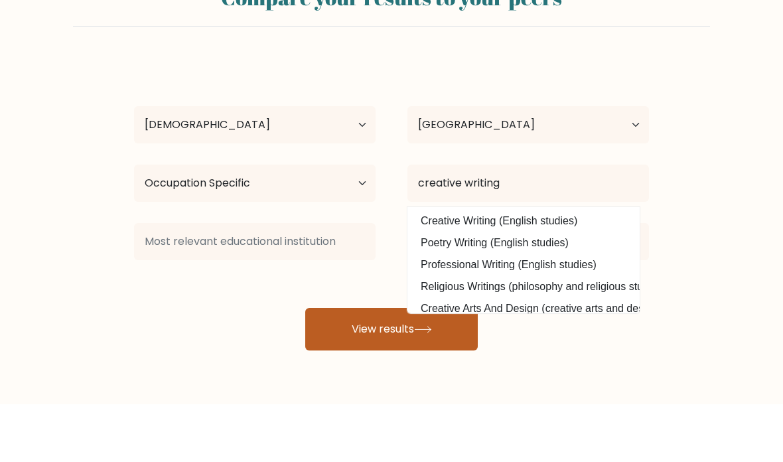
click at [374, 366] on button "View results" at bounding box center [391, 387] width 173 height 42
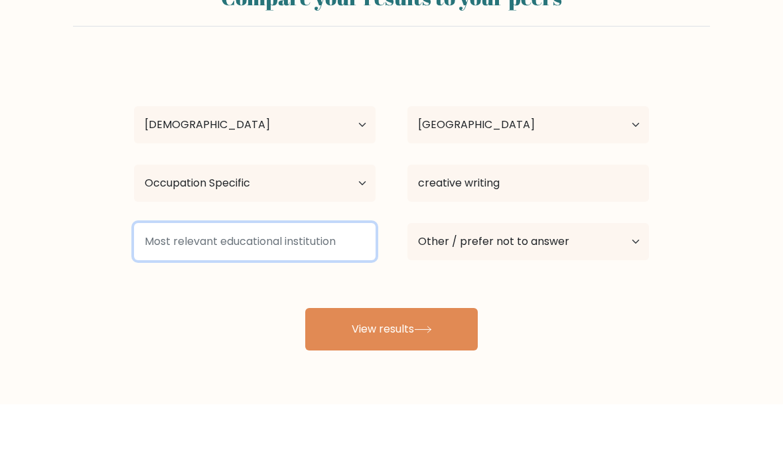
click at [348, 281] on input at bounding box center [255, 299] width 242 height 37
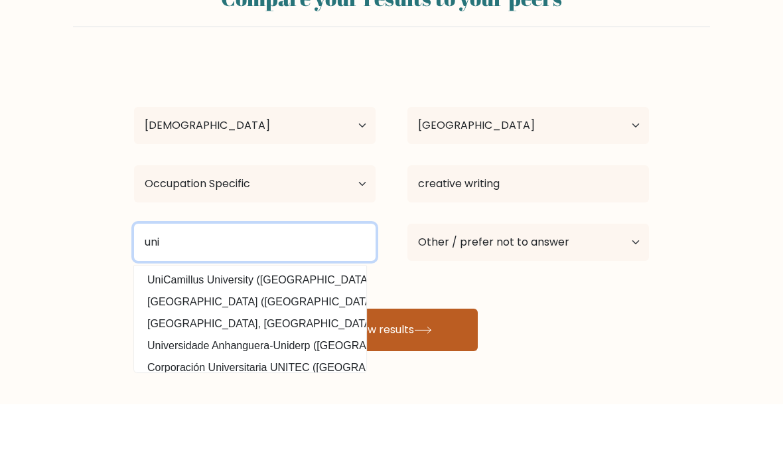
type input "uni"
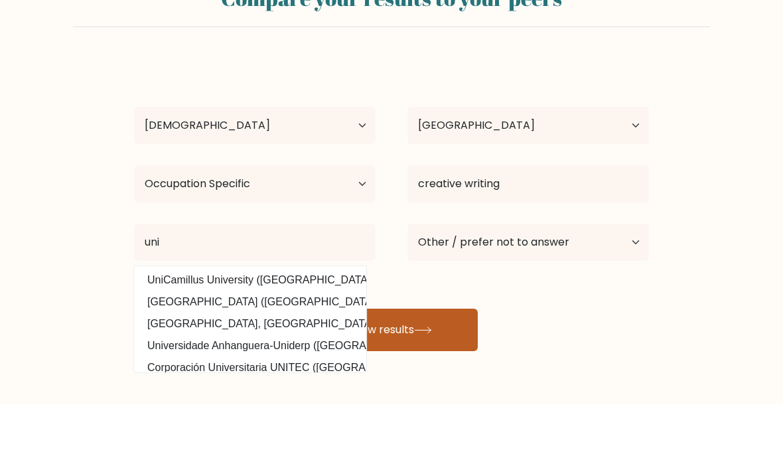
click at [432, 384] on icon at bounding box center [423, 387] width 18 height 7
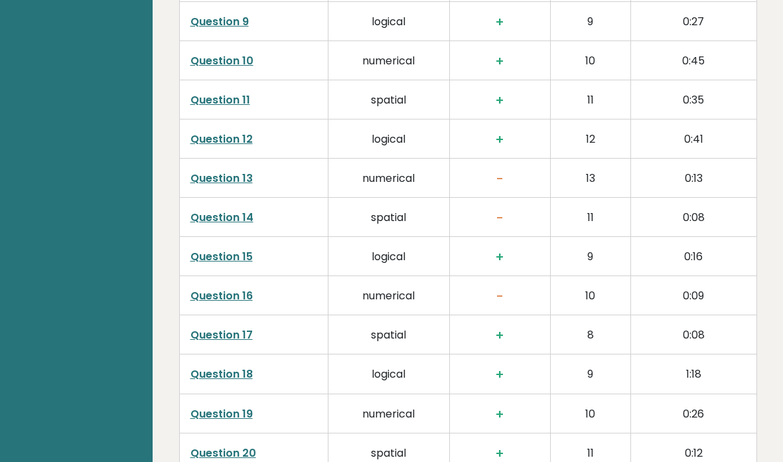
scroll to position [2419, 0]
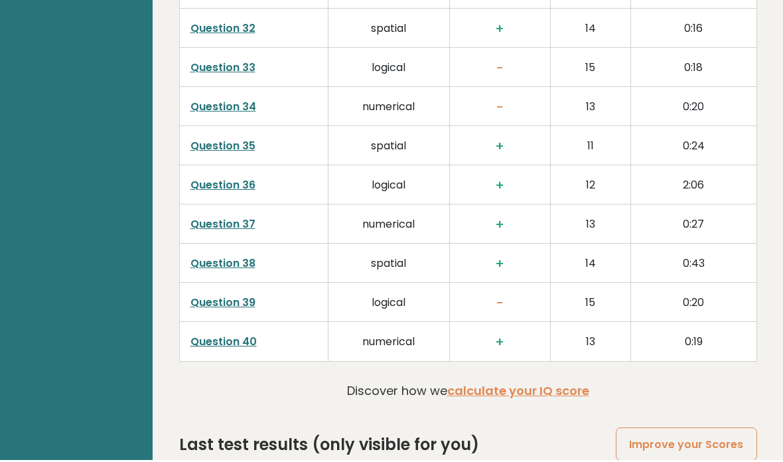
scroll to position [3349, 0]
